Goal: Task Accomplishment & Management: Use online tool/utility

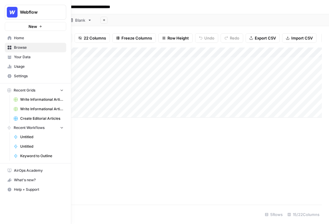
drag, startPoint x: 1, startPoint y: 9, endPoint x: -5, endPoint y: 9, distance: 6.2
click at [0, 9] on html "**********" at bounding box center [164, 112] width 329 height 224
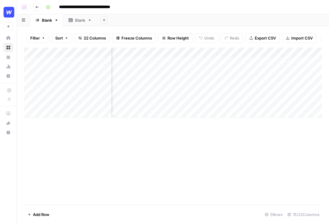
scroll to position [0, 62]
click at [179, 53] on div "Add Column" at bounding box center [173, 83] width 298 height 70
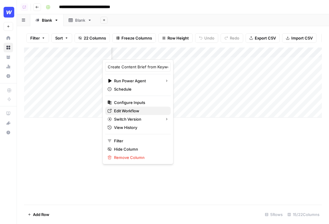
click at [127, 111] on span "Edit Workflow" at bounding box center [140, 111] width 52 height 6
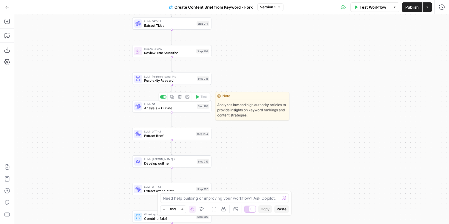
click at [143, 108] on div "LLM · O1 Analysis + Outline Step 197 Copy step Delete step Edit Note Test" at bounding box center [171, 106] width 75 height 9
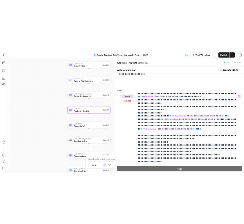
scroll to position [514, 0]
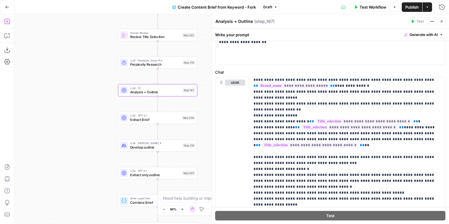
click at [8, 20] on icon "button" at bounding box center [7, 21] width 6 height 6
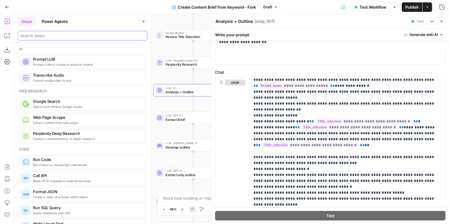
click at [44, 38] on input "search" at bounding box center [82, 36] width 124 height 6
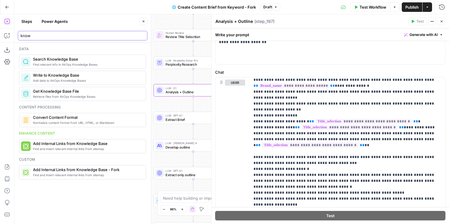
type input "know"
click at [10, 12] on button "Go Back" at bounding box center [7, 7] width 11 height 11
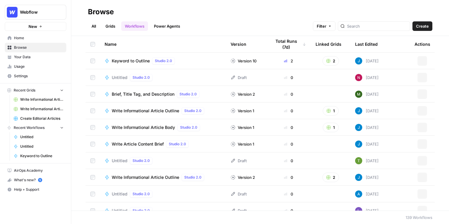
click at [103, 25] on link "Grids" at bounding box center [110, 26] width 17 height 10
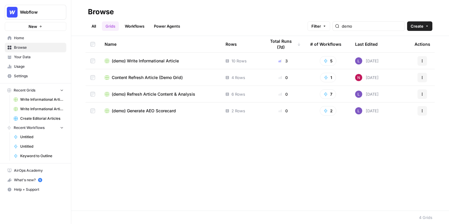
click at [148, 23] on link "Workflows" at bounding box center [134, 26] width 27 height 10
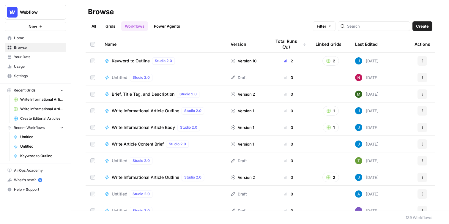
click at [329, 28] on span "Create" at bounding box center [422, 26] width 13 height 6
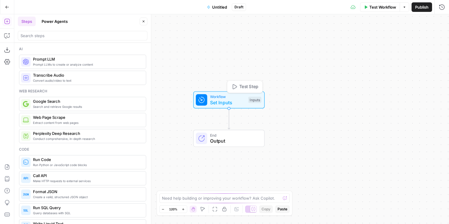
click at [211, 101] on span "Set Inputs" at bounding box center [227, 102] width 35 height 7
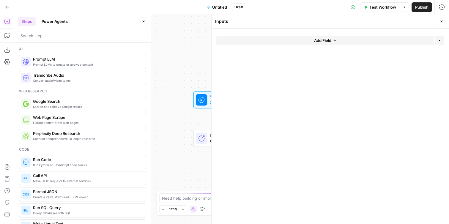
click at [307, 42] on button "Add Field" at bounding box center [325, 41] width 218 height 10
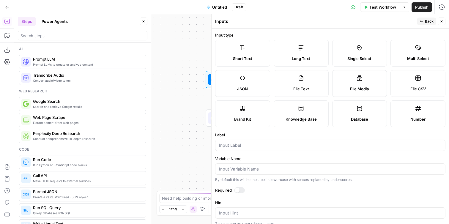
click at [246, 110] on label "Brand Kit" at bounding box center [242, 113] width 55 height 27
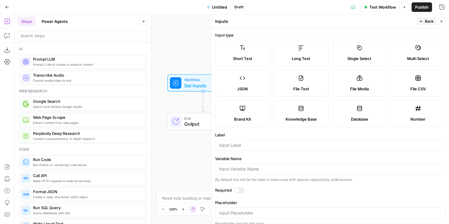
click at [259, 148] on div at bounding box center [330, 145] width 230 height 11
type input "brand kit"
click at [192, 165] on div "Workflow Set Inputs Inputs End Output" at bounding box center [231, 119] width 435 height 210
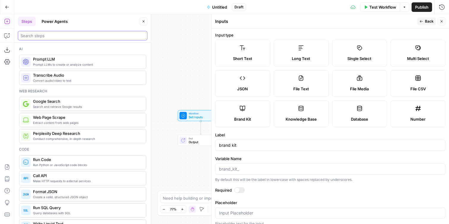
click at [82, 34] on input "search" at bounding box center [82, 36] width 124 height 6
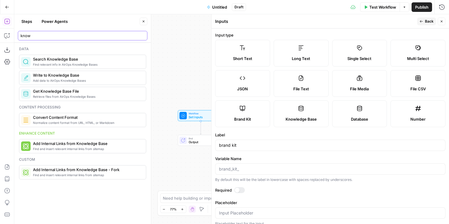
type input "know"
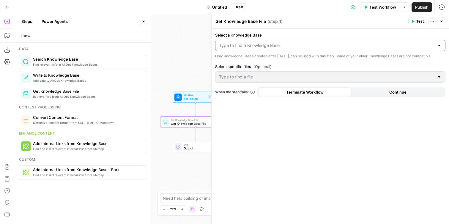
click at [258, 46] on input "Select a Knowledge Base" at bounding box center [326, 45] width 215 height 6
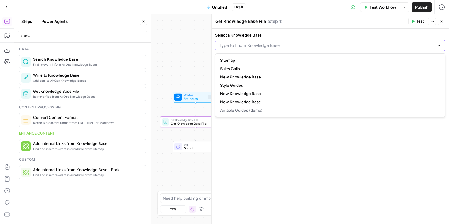
click at [268, 46] on input "Select a Knowledge Base" at bounding box center [326, 45] width 215 height 6
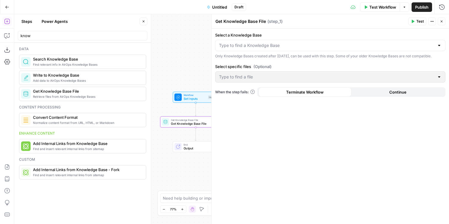
click at [295, 30] on div "Select a Knowledge Base Only Knowledge Bases created after [DATE], can be used …" at bounding box center [329, 126] width 237 height 195
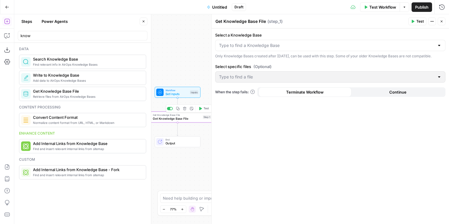
click at [185, 110] on button "Delete step" at bounding box center [184, 108] width 6 height 6
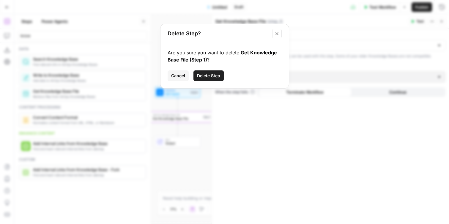
click at [215, 74] on span "Delete Step" at bounding box center [208, 76] width 23 height 6
